Goal: Check status

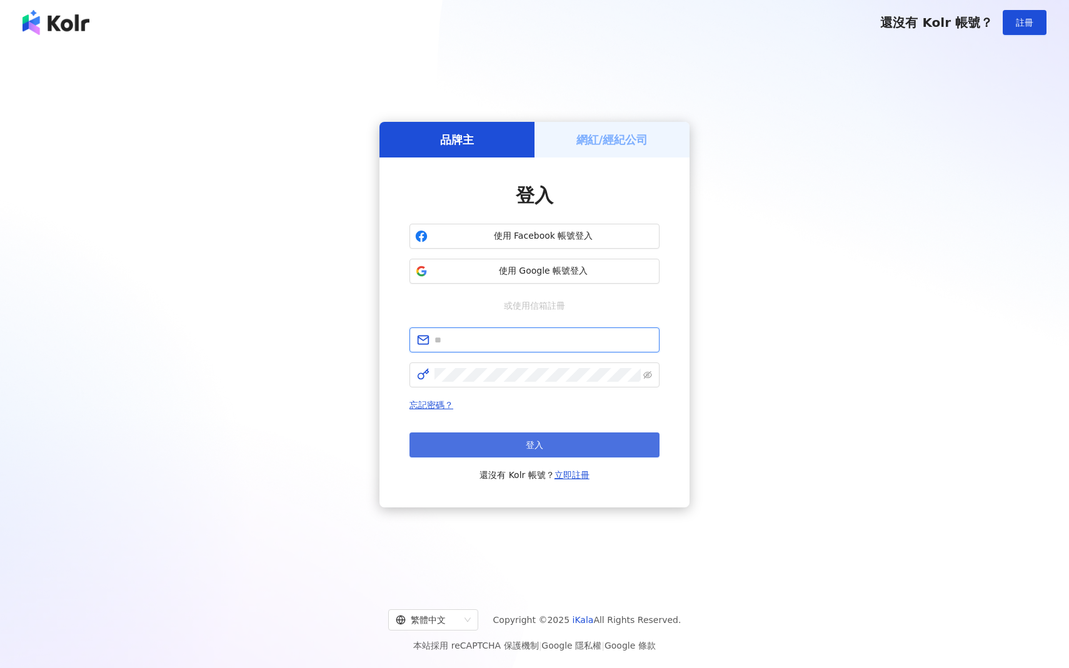
type input "**********"
click at [530, 440] on span "登入" at bounding box center [535, 445] width 18 height 10
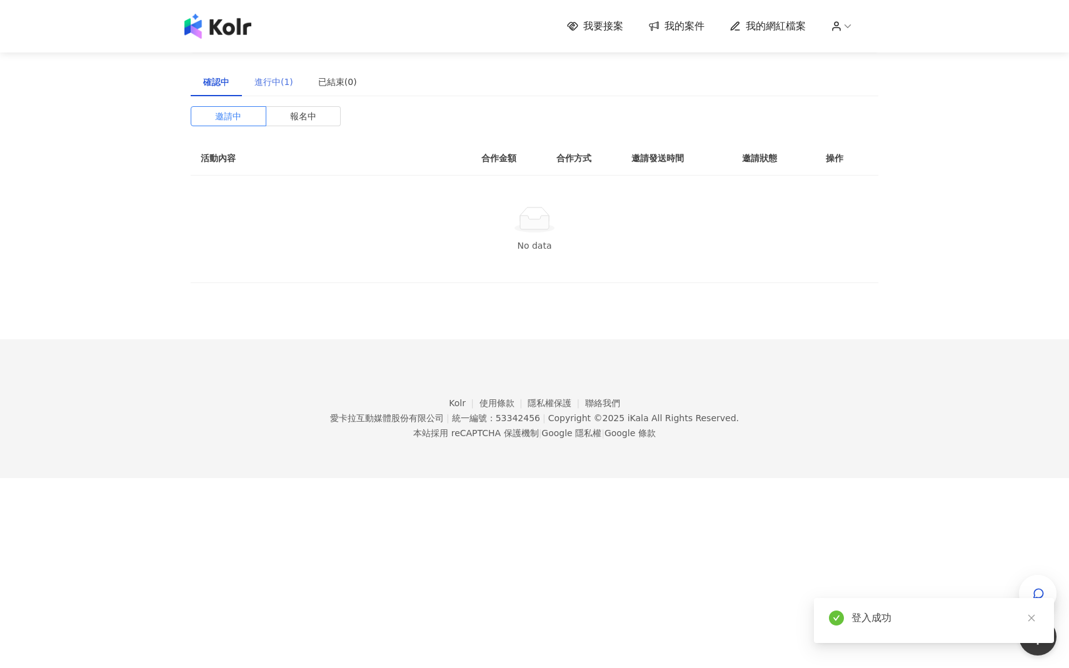
click at [281, 89] on div "進行中(1)" at bounding box center [274, 82] width 64 height 29
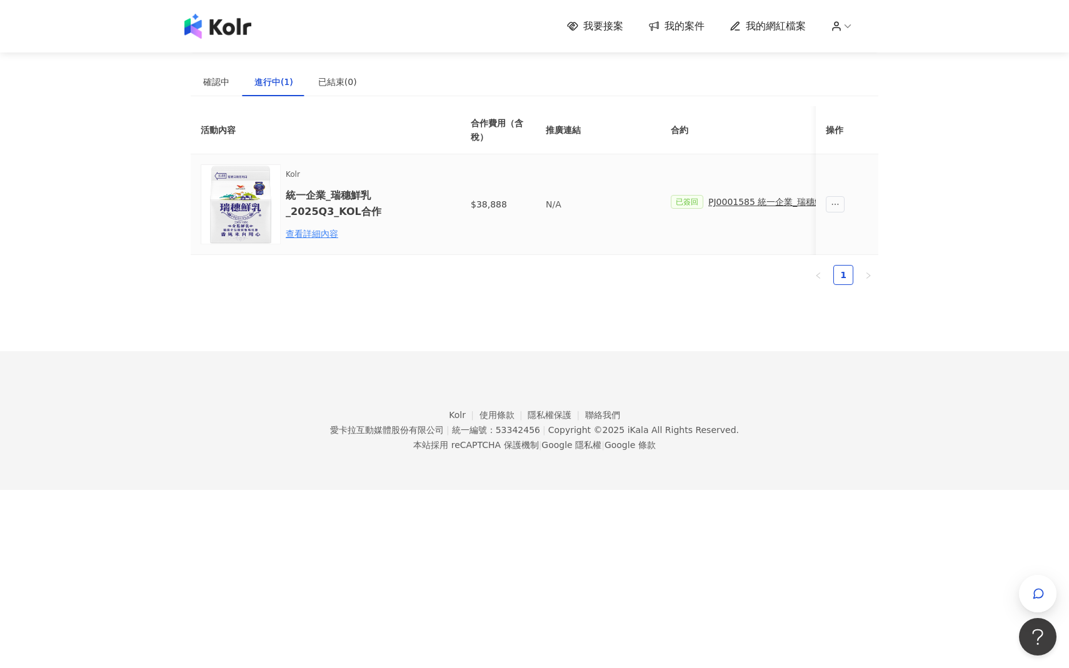
click at [691, 204] on span "已簽回" at bounding box center [687, 202] width 33 height 14
click at [300, 229] on div "查看詳細內容" at bounding box center [340, 234] width 109 height 14
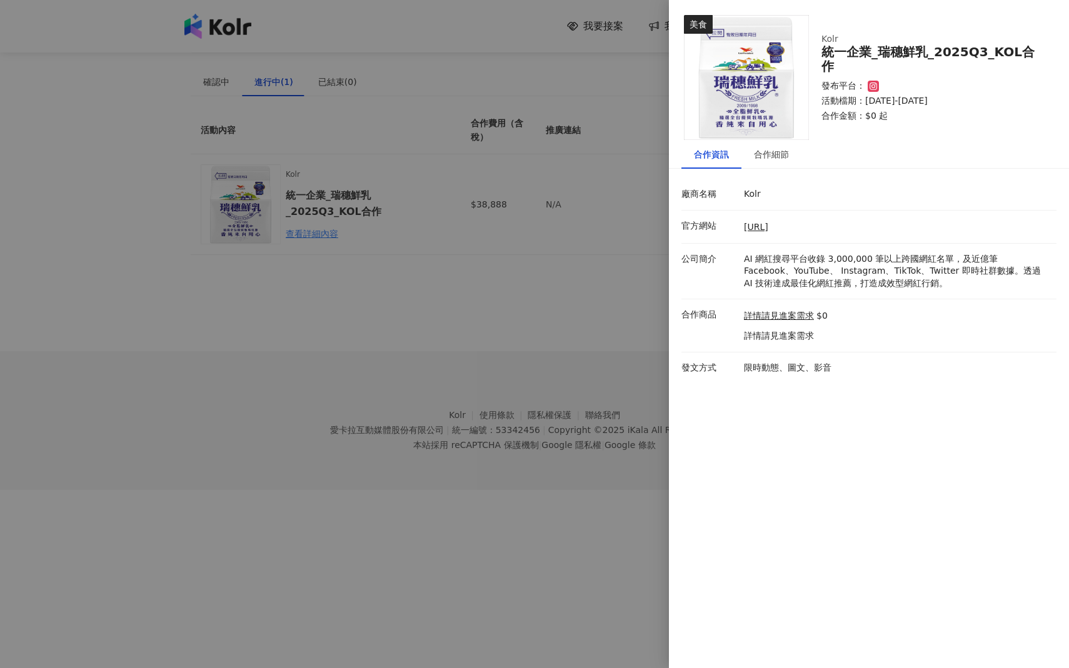
click at [615, 218] on div at bounding box center [534, 334] width 1069 height 668
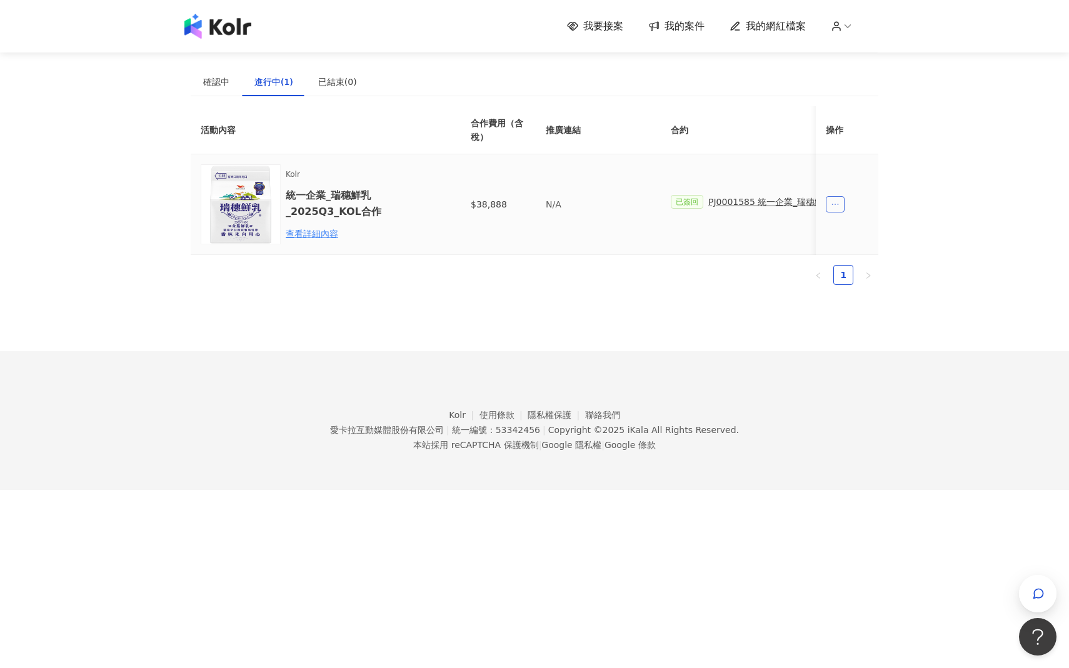
click at [831, 201] on icon "ellipsis" at bounding box center [835, 204] width 9 height 9
click at [774, 201] on div "PJ0001585 統一企業_瑞穗鮮乳_2025Q3_KOL合作" at bounding box center [809, 202] width 202 height 14
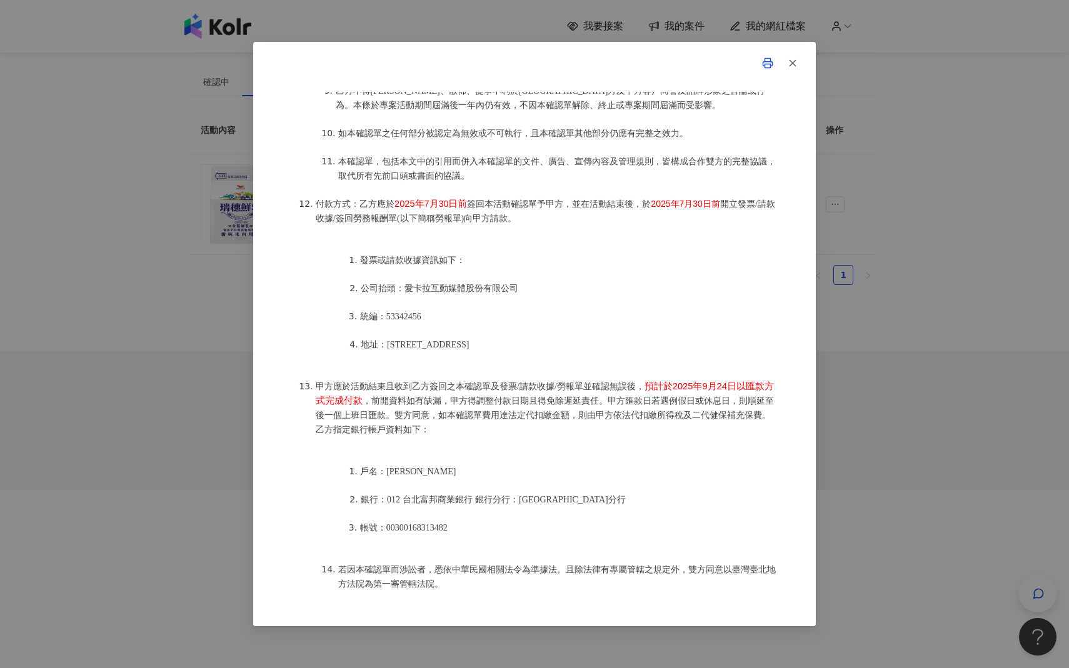
scroll to position [1339, 0]
